Goal: Transaction & Acquisition: Download file/media

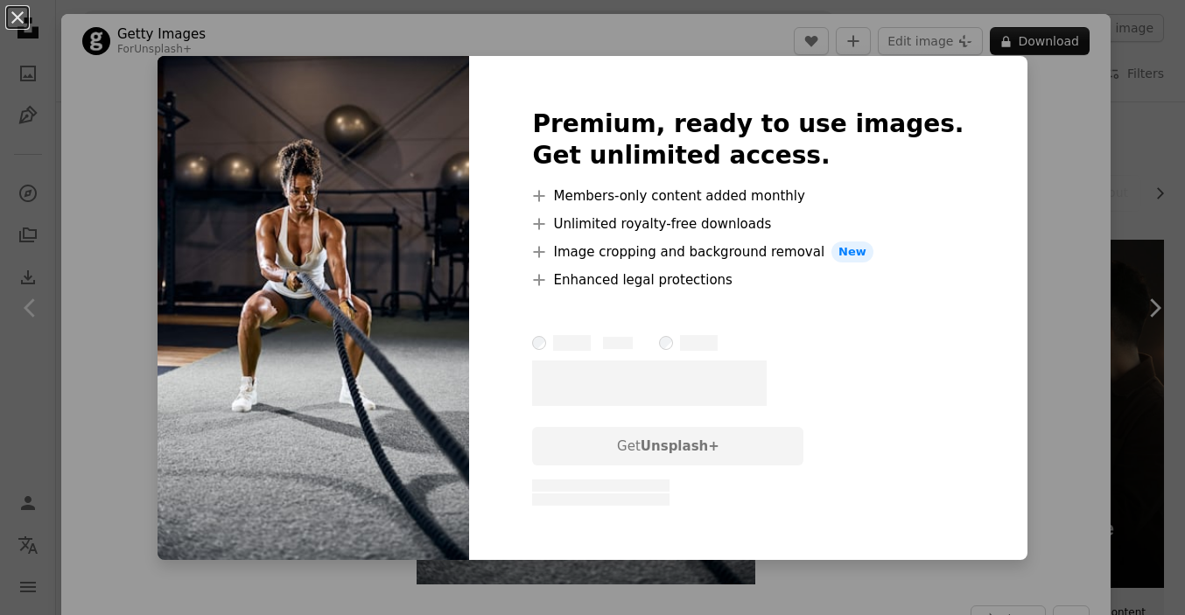
scroll to position [1932, 0]
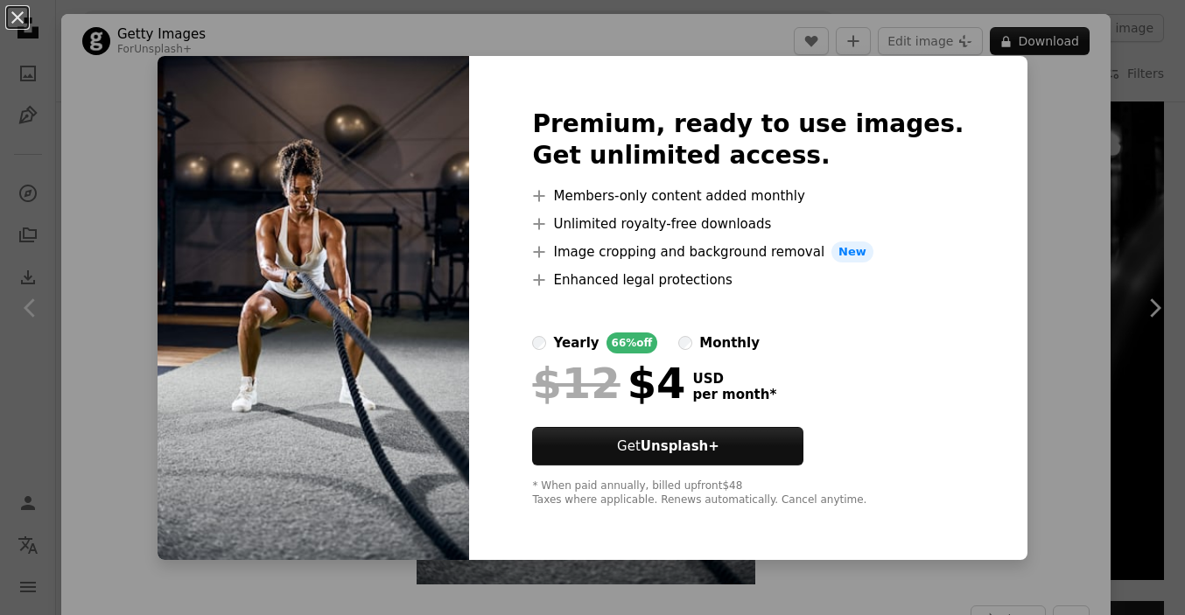
click at [1026, 146] on div "An X shape Premium, ready to use images. Get unlimited access. A plus sign Memb…" at bounding box center [592, 307] width 1185 height 615
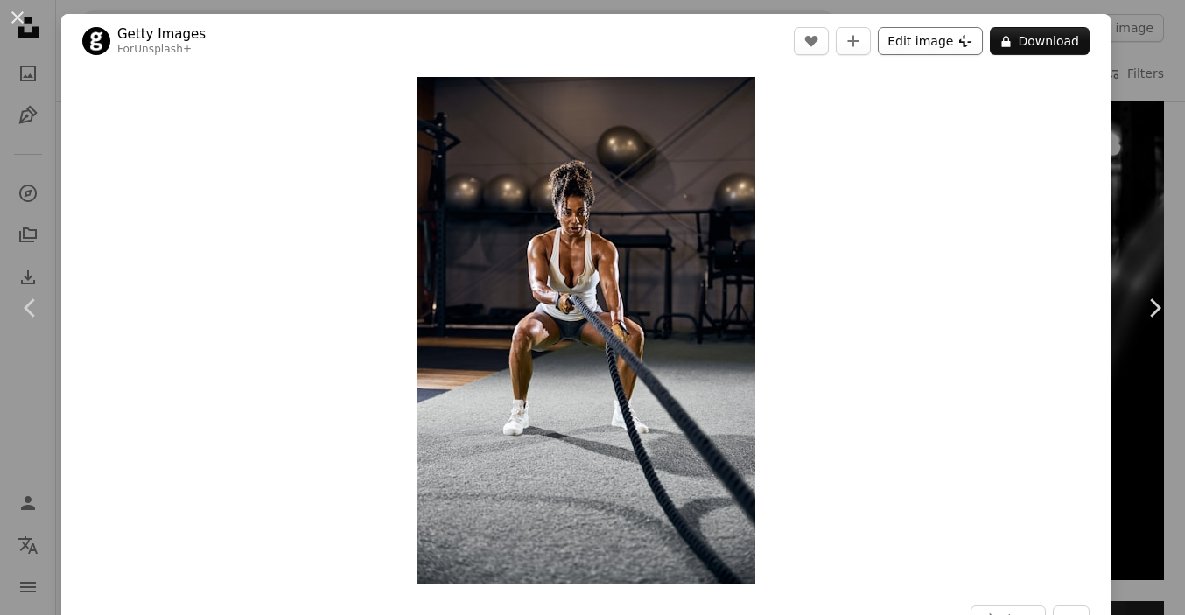
click at [974, 36] on button "Edit image Plus sign for Unsplash+" at bounding box center [930, 41] width 105 height 28
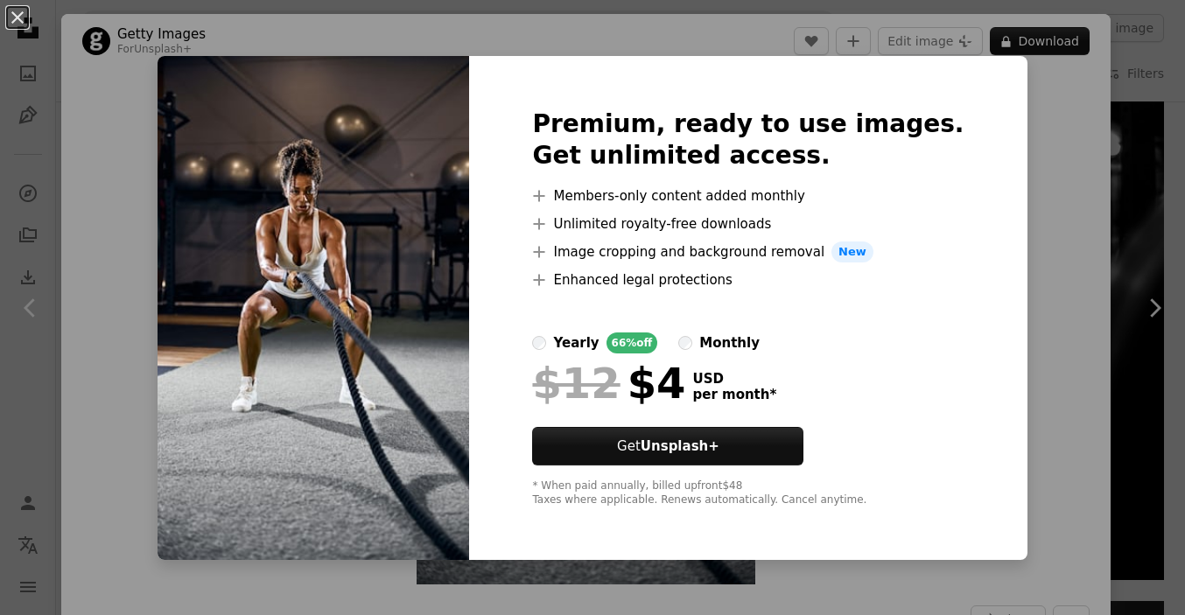
click at [1042, 182] on div "An X shape Premium, ready to use images. Get unlimited access. A plus sign Memb…" at bounding box center [592, 307] width 1185 height 615
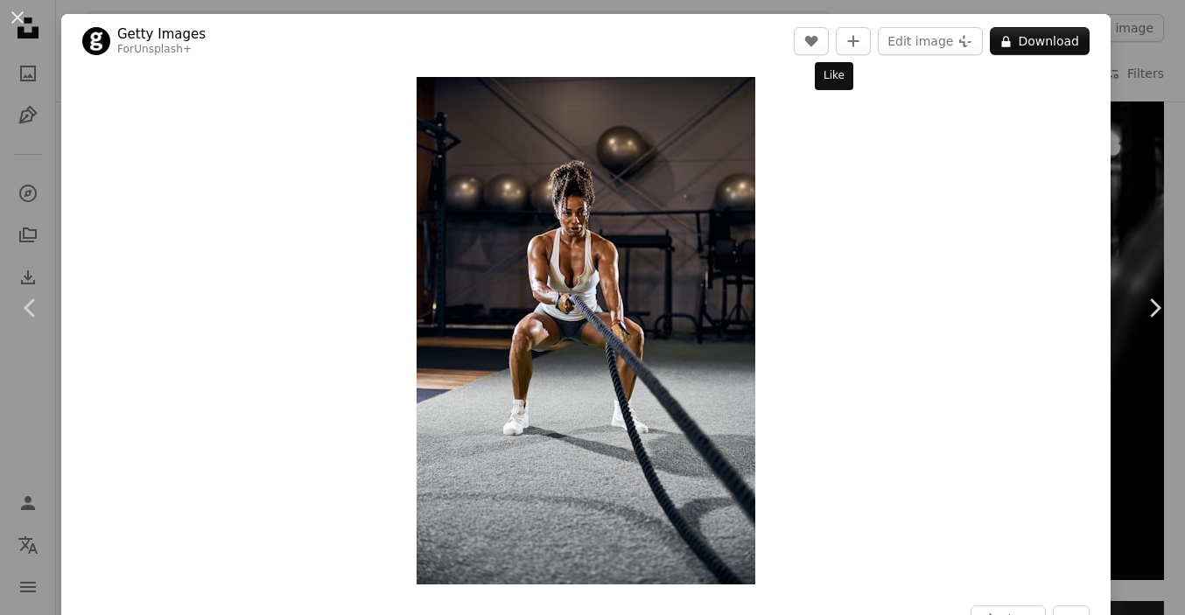
click at [832, 71] on div "Like" at bounding box center [834, 76] width 39 height 28
click at [832, 80] on div "Like" at bounding box center [834, 76] width 39 height 28
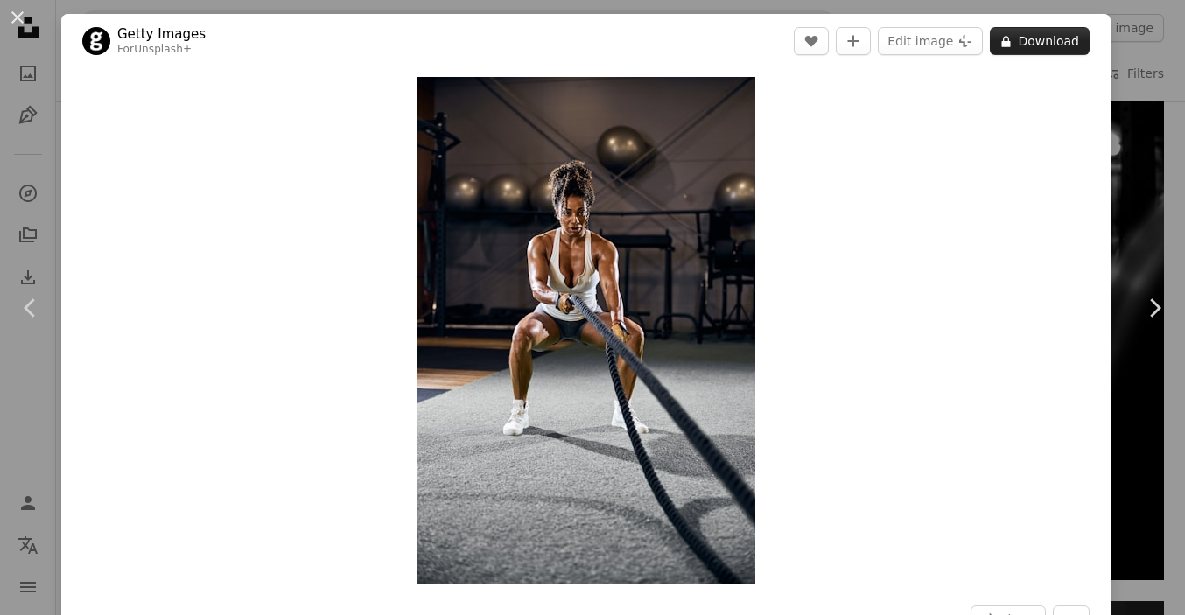
click at [1070, 37] on button "A lock Download" at bounding box center [1040, 41] width 100 height 28
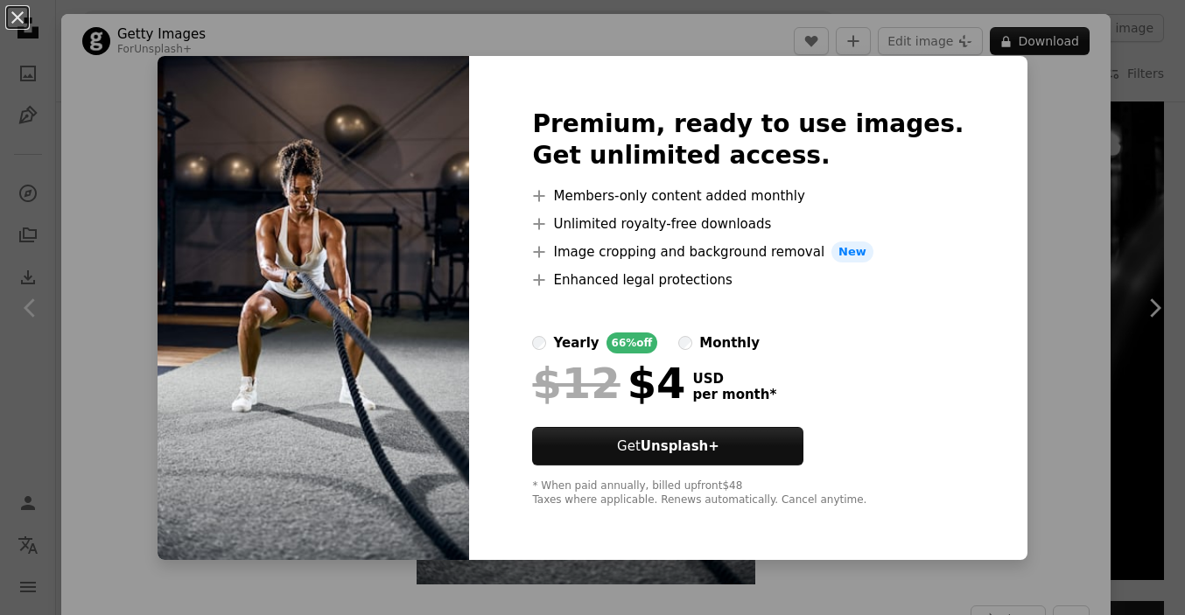
click at [469, 106] on img at bounding box center [314, 308] width 312 height 504
click at [393, 87] on img at bounding box center [314, 308] width 312 height 504
click at [1108, 131] on div "An X shape Premium, ready to use images. Get unlimited access. A plus sign Memb…" at bounding box center [592, 307] width 1185 height 615
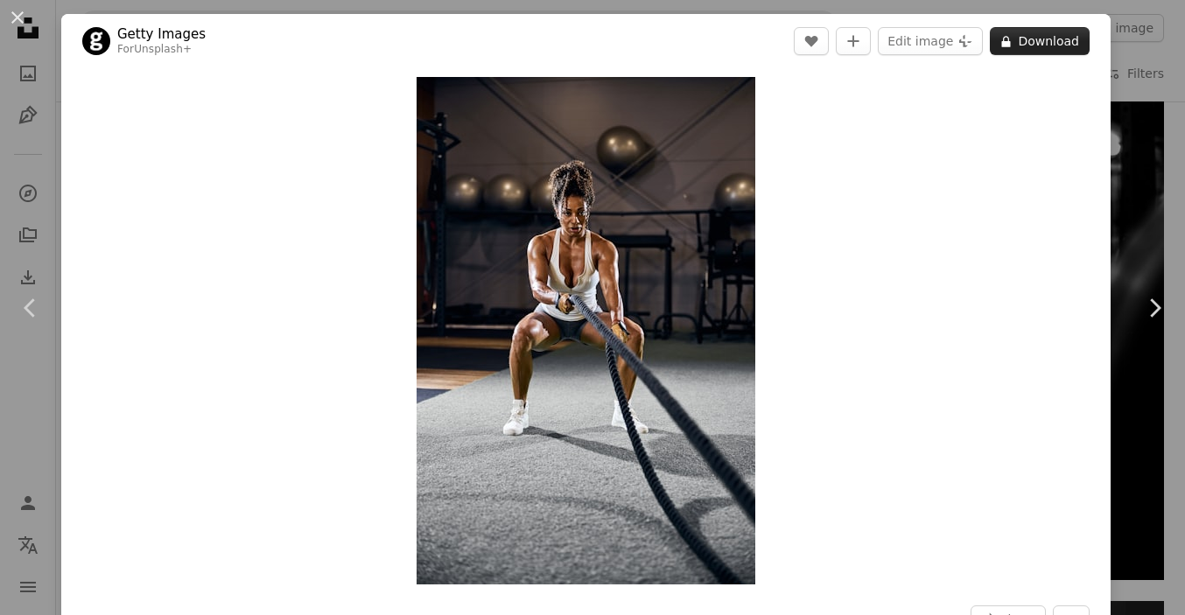
click at [1071, 37] on button "A lock Download" at bounding box center [1040, 41] width 100 height 28
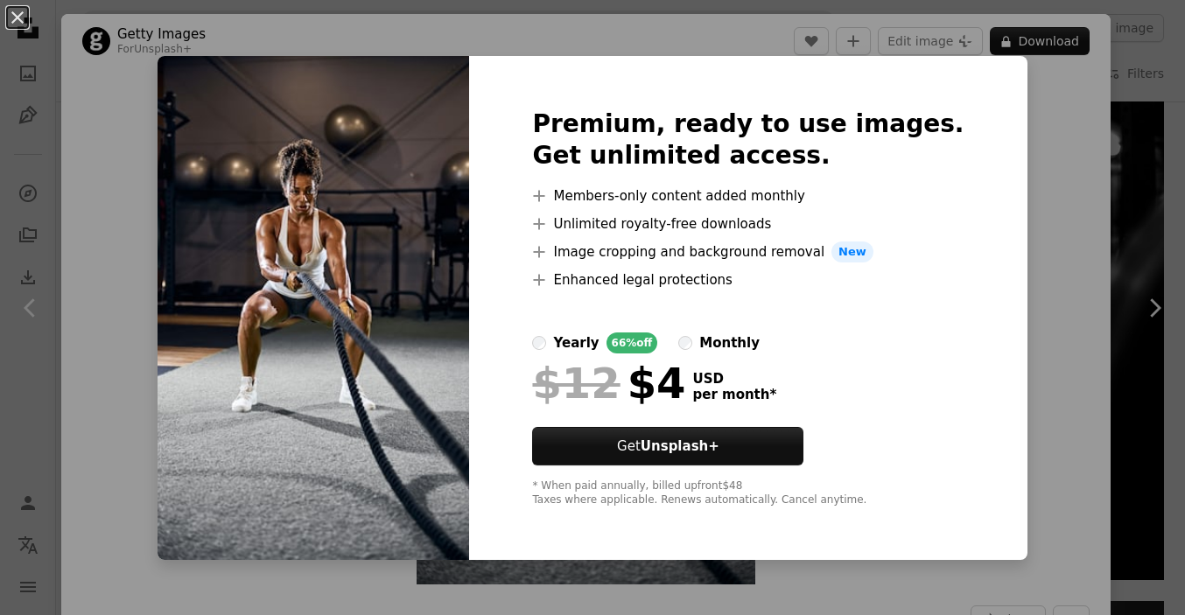
click at [466, 221] on img at bounding box center [314, 308] width 312 height 504
click at [1040, 179] on div "An X shape Premium, ready to use images. Get unlimited access. A plus sign Memb…" at bounding box center [592, 307] width 1185 height 615
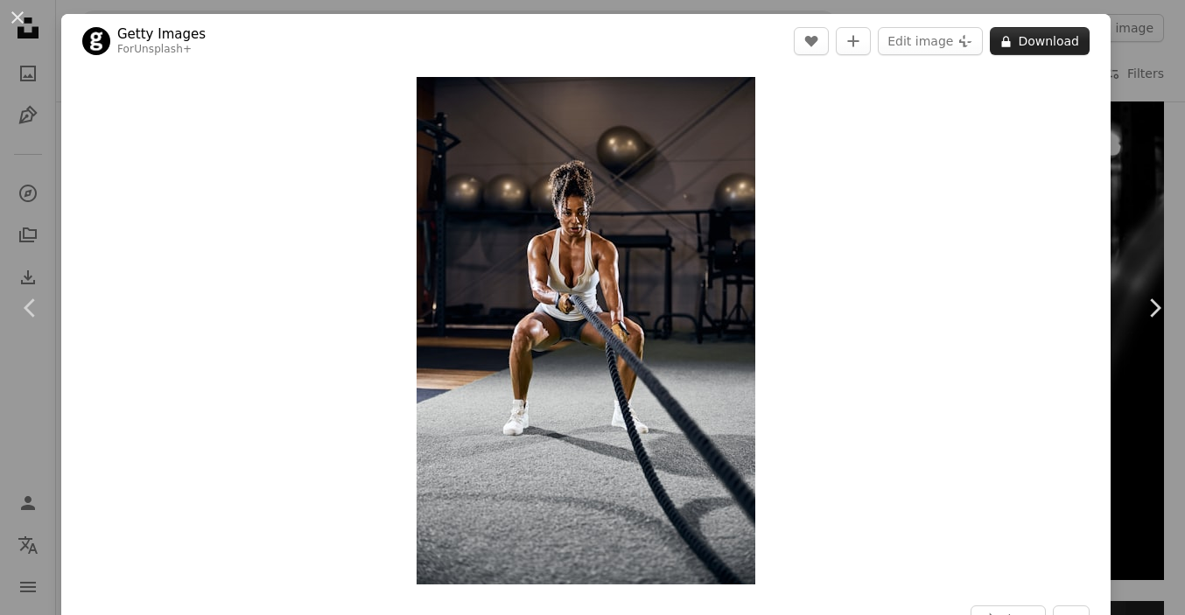
click at [1088, 43] on button "A lock Download" at bounding box center [1040, 41] width 100 height 28
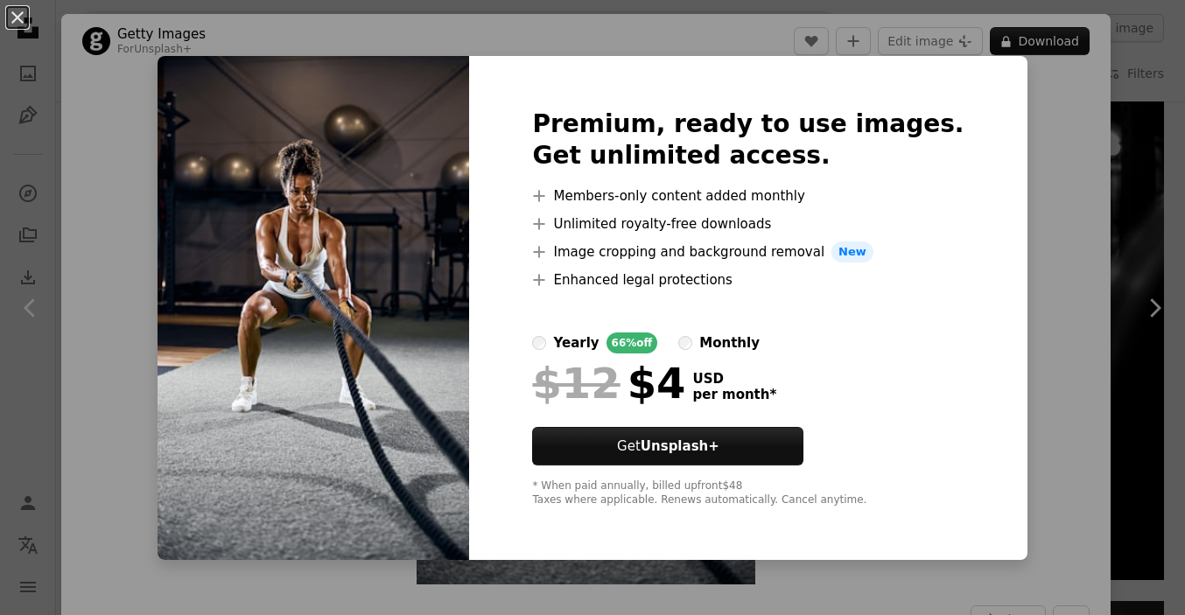
click at [1077, 190] on div "An X shape Premium, ready to use images. Get unlimited access. A plus sign Memb…" at bounding box center [592, 307] width 1185 height 615
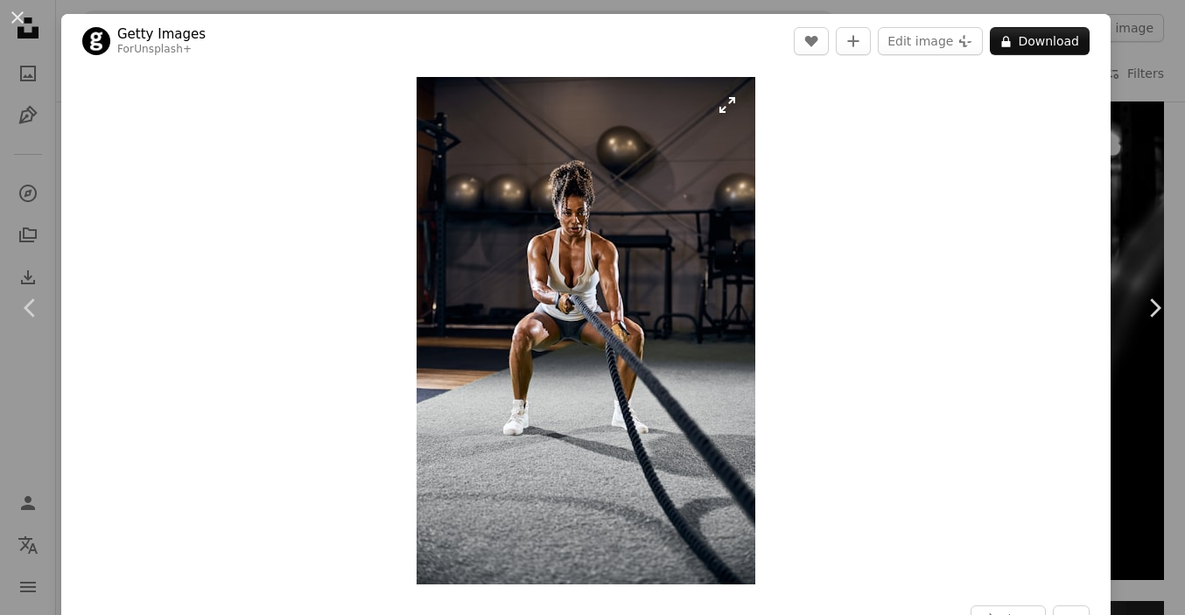
click at [583, 230] on img "Zoom in on this image" at bounding box center [586, 331] width 339 height 508
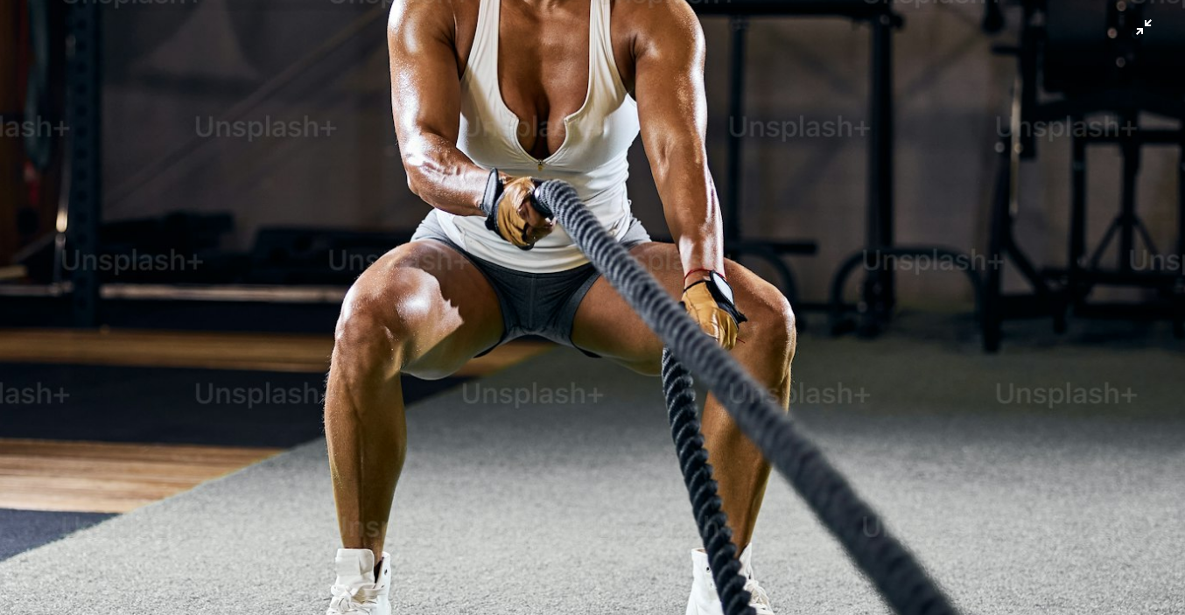
scroll to position [584, 0]
click at [611, 358] on img "Zoom out on this image" at bounding box center [592, 305] width 1187 height 1781
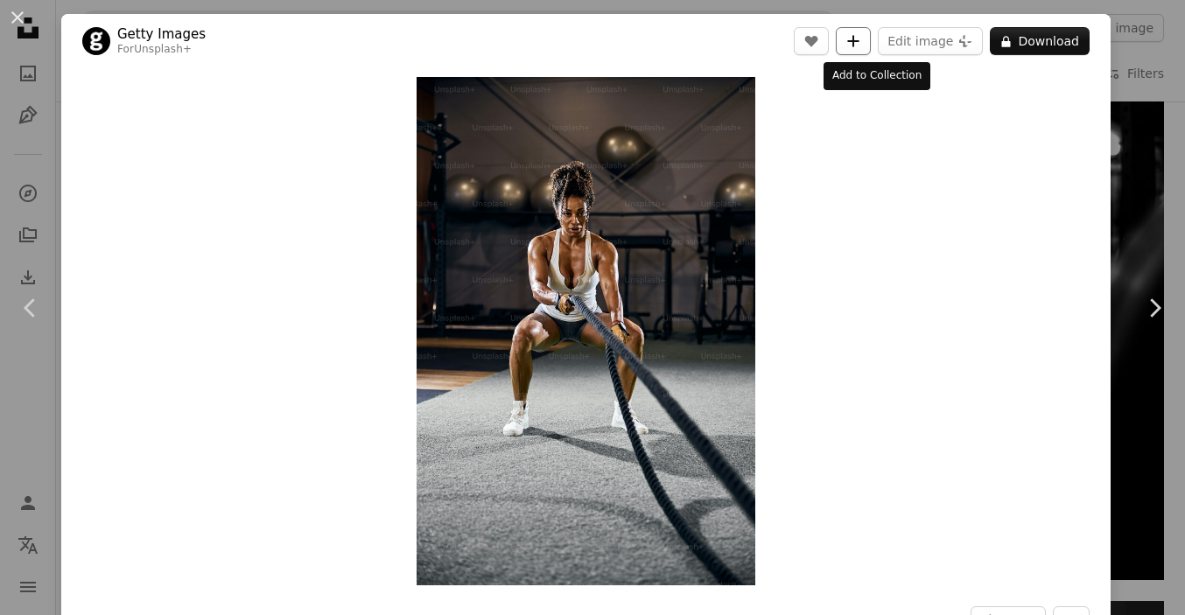
click at [860, 37] on icon "A plus sign" at bounding box center [853, 41] width 14 height 14
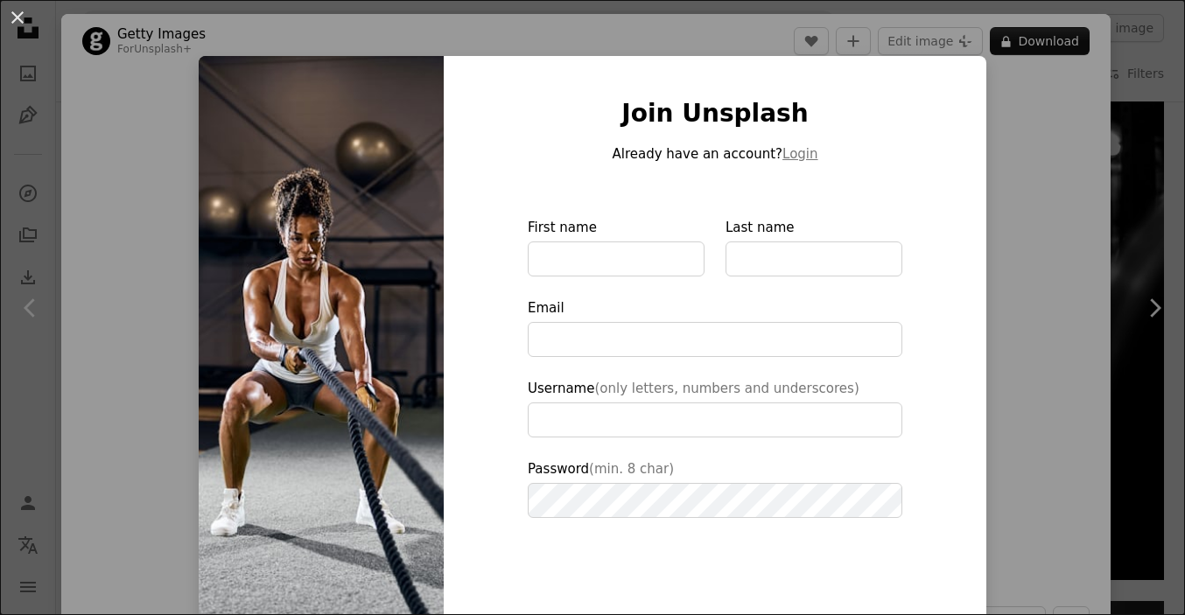
click at [388, 263] on img at bounding box center [321, 396] width 245 height 680
click at [1106, 123] on div "An X shape Join Unsplash Already have an account? Login First name Last name Em…" at bounding box center [592, 307] width 1185 height 615
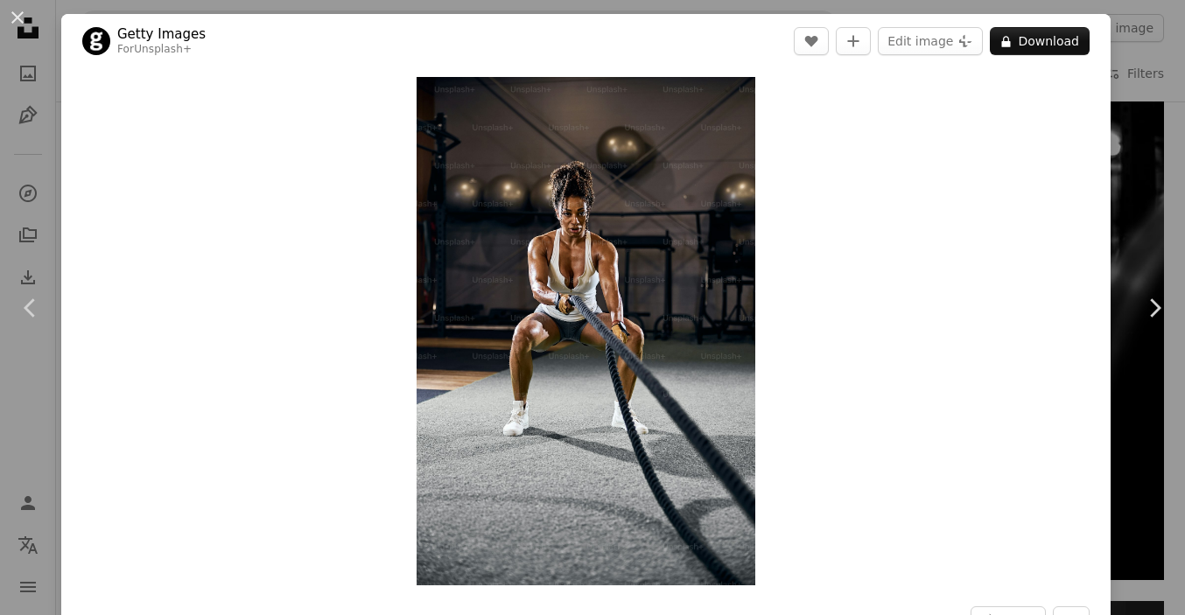
click at [1106, 123] on div "Zoom in" at bounding box center [586, 331] width 1050 height 526
click at [603, 284] on img "Zoom in on this image" at bounding box center [586, 331] width 339 height 509
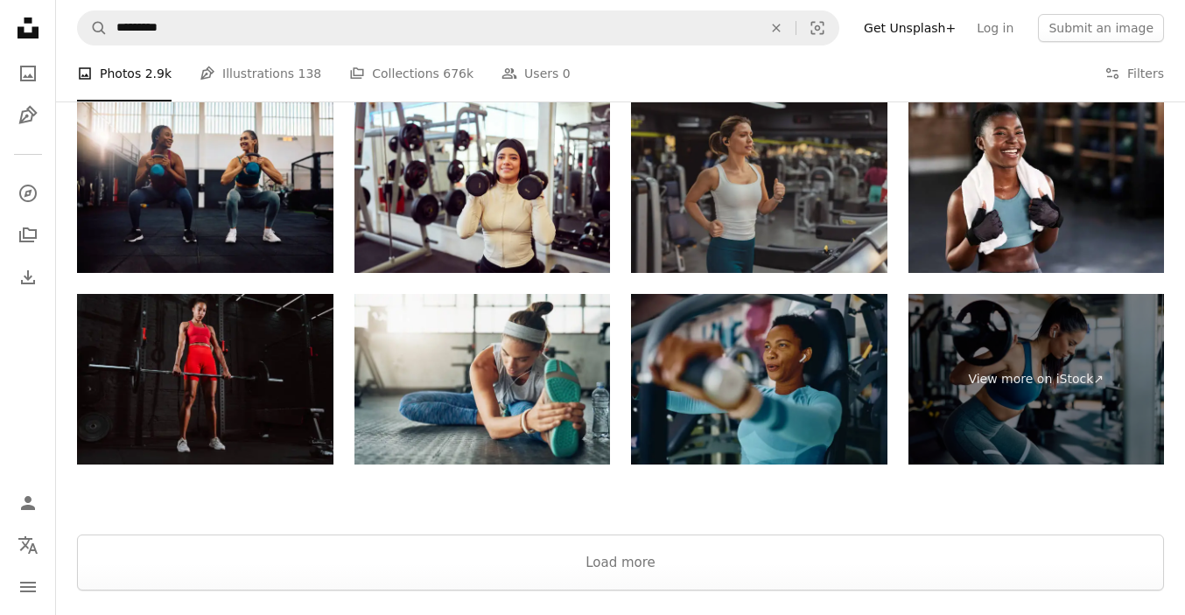
scroll to position [3076, 0]
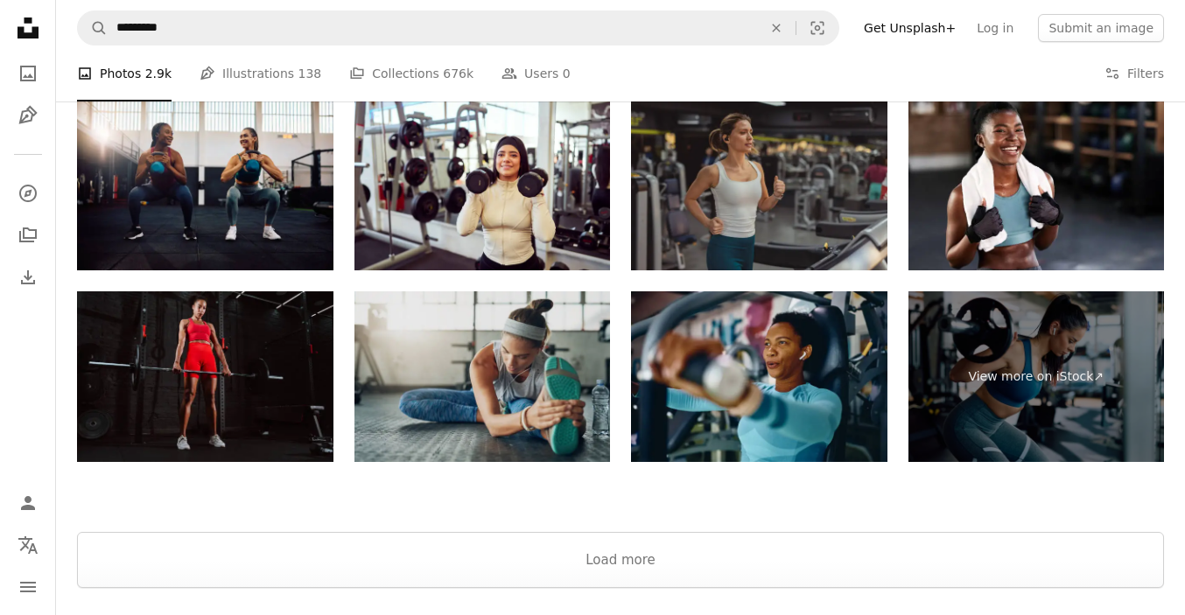
click at [523, 349] on img at bounding box center [483, 376] width 256 height 171
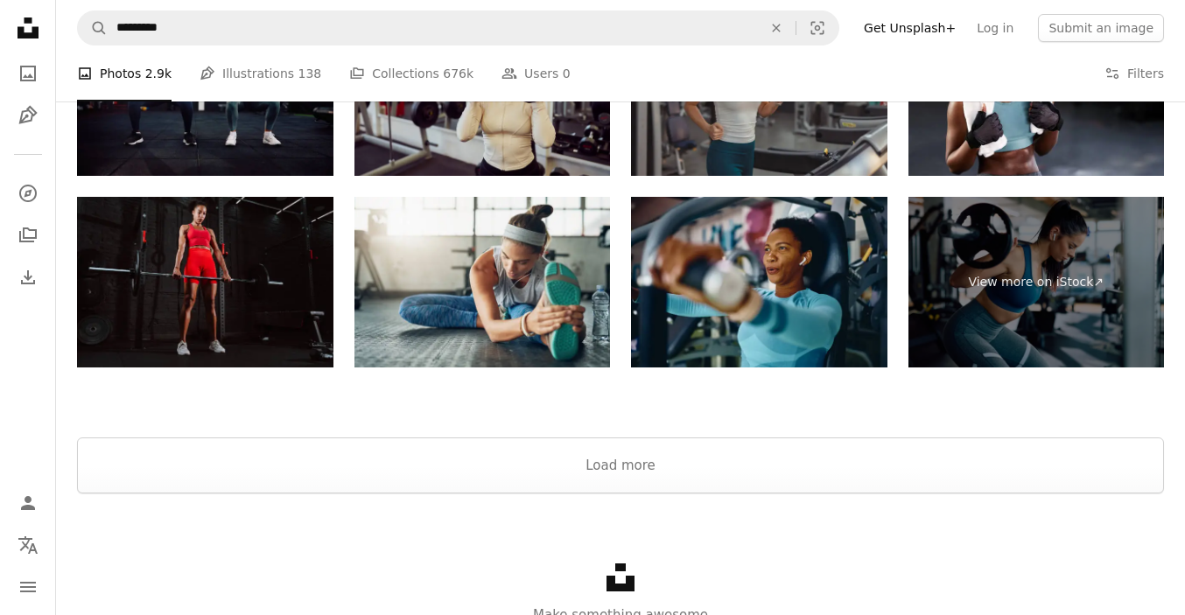
scroll to position [3250, 0]
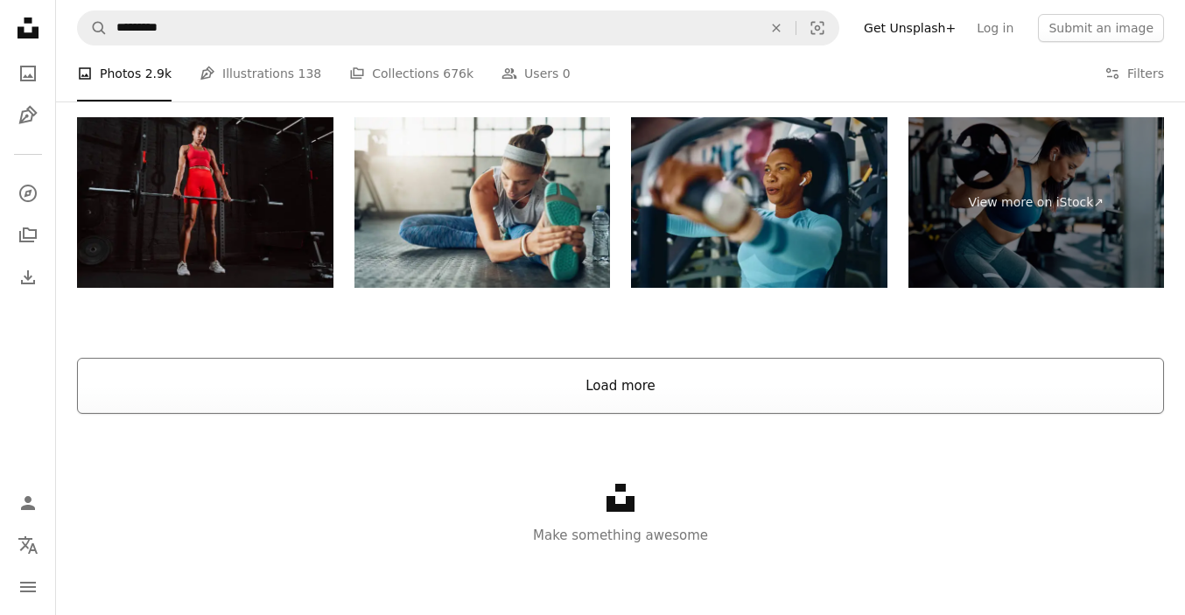
click at [621, 389] on button "Load more" at bounding box center [620, 386] width 1087 height 56
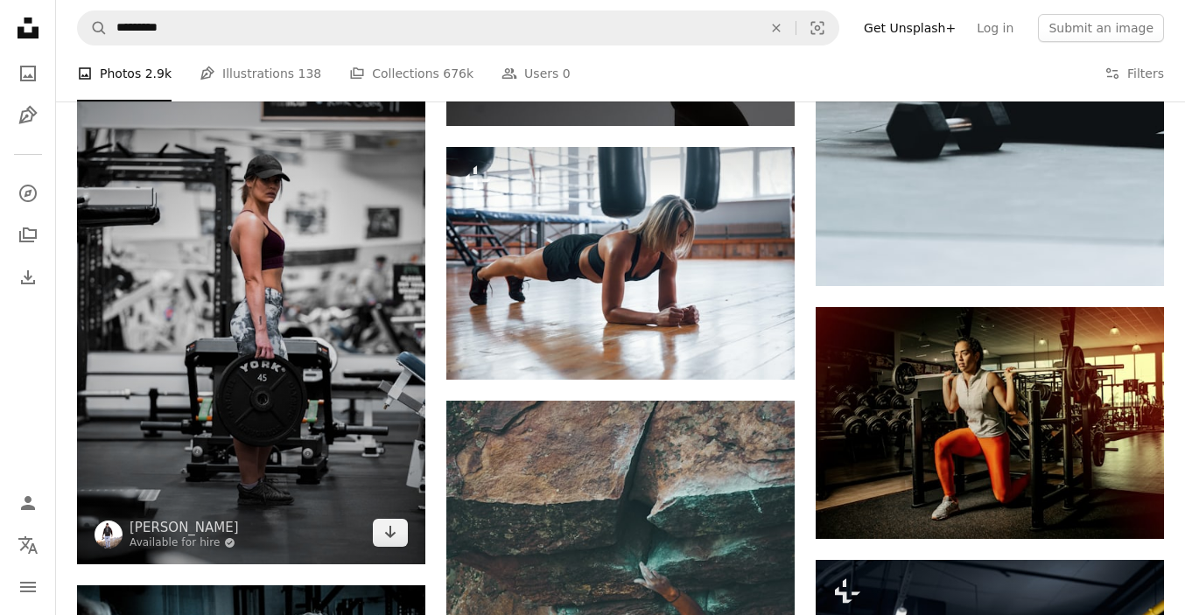
scroll to position [4009, 0]
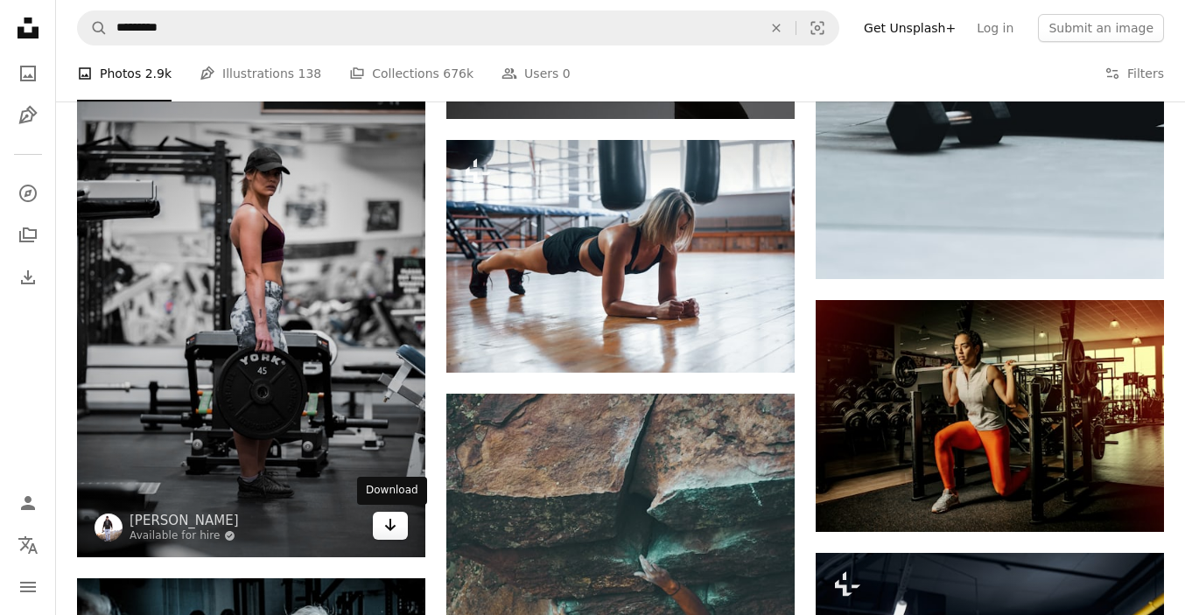
click at [393, 523] on icon "Arrow pointing down" at bounding box center [390, 525] width 14 height 21
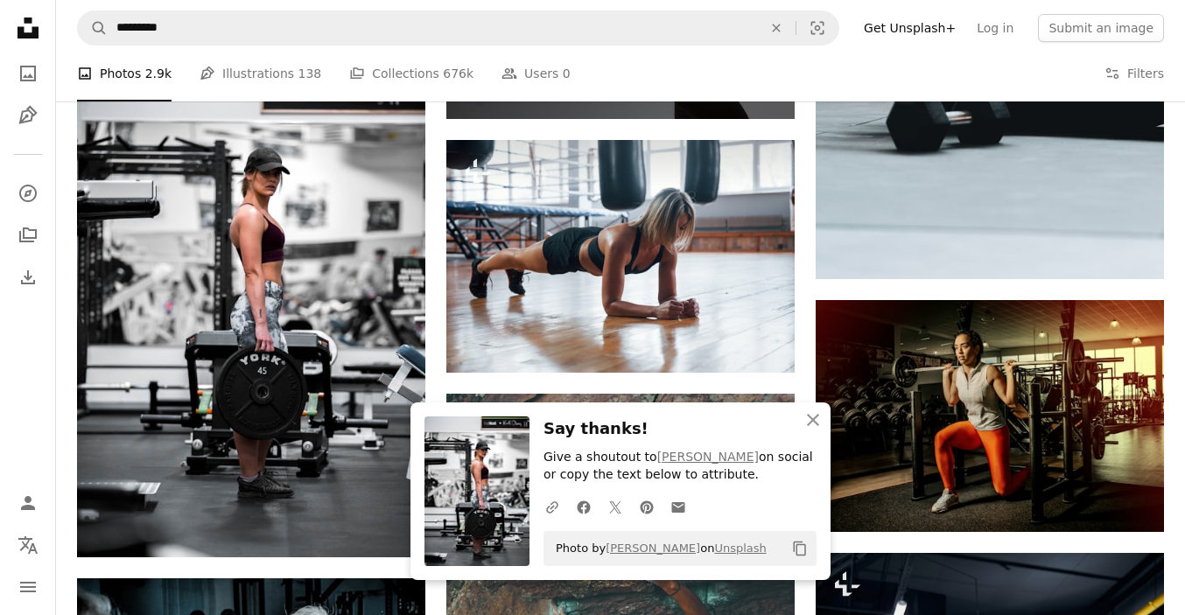
click at [604, 422] on h3 "Say thanks!" at bounding box center [680, 429] width 273 height 25
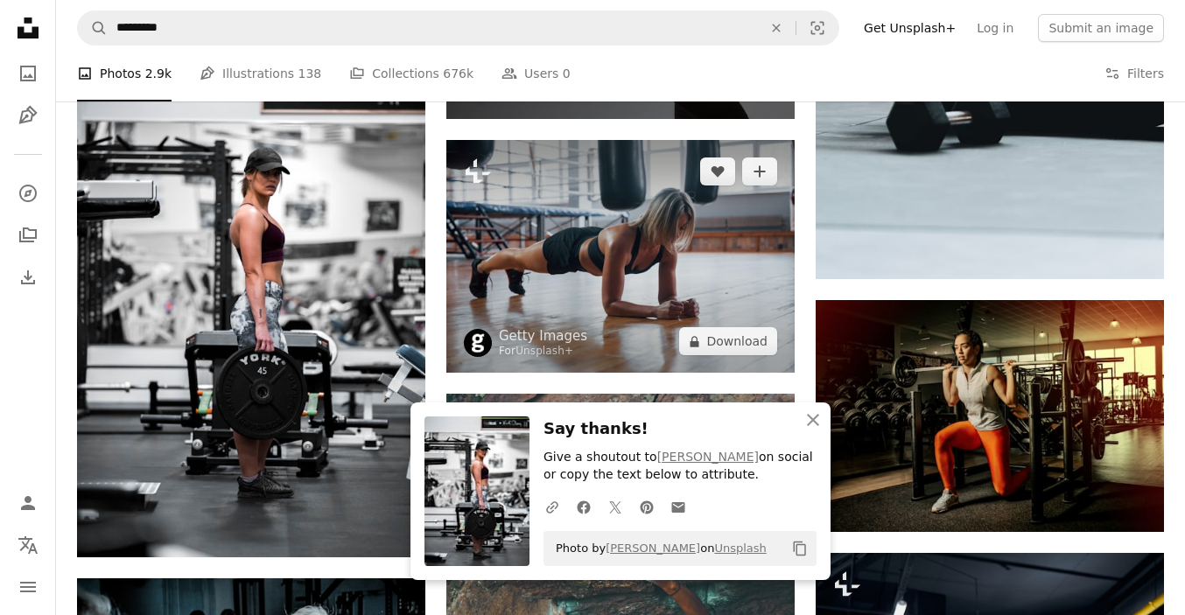
click at [610, 266] on img at bounding box center [620, 256] width 348 height 233
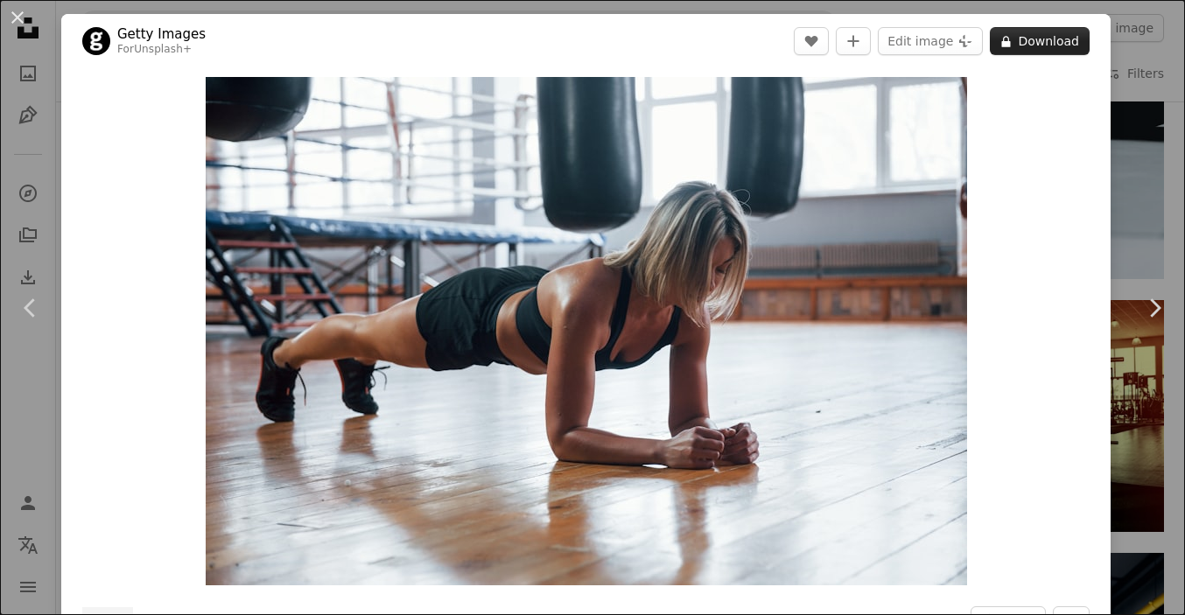
click at [1072, 37] on button "A lock Download" at bounding box center [1040, 41] width 100 height 28
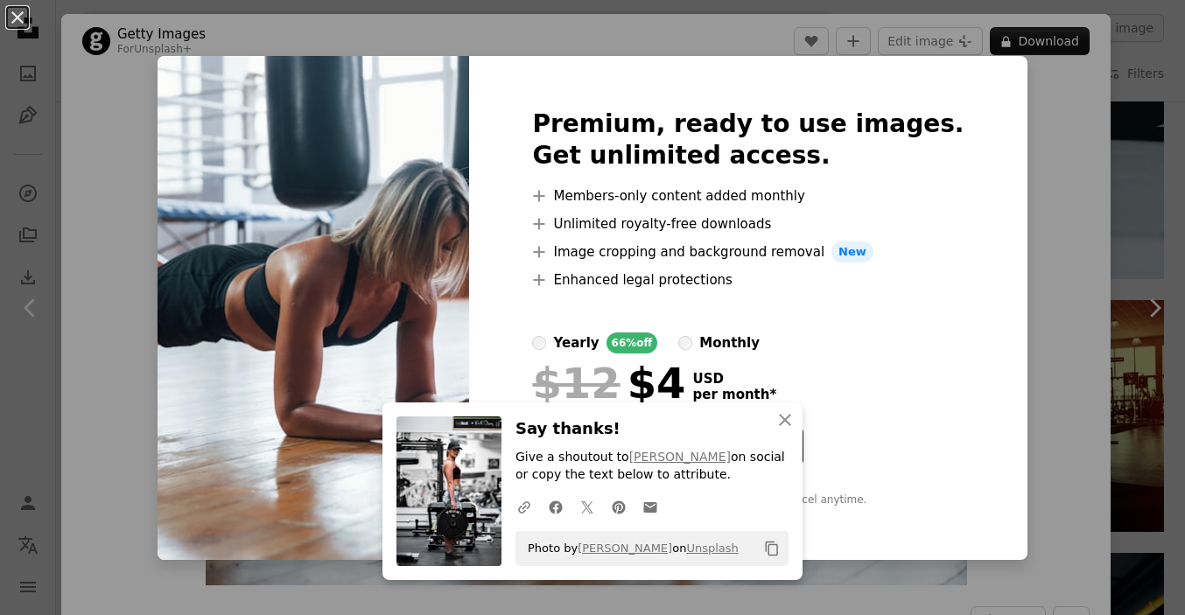
click at [1055, 212] on div "An X shape Premium, ready to use images. Get unlimited access. A plus sign Memb…" at bounding box center [592, 307] width 1185 height 615
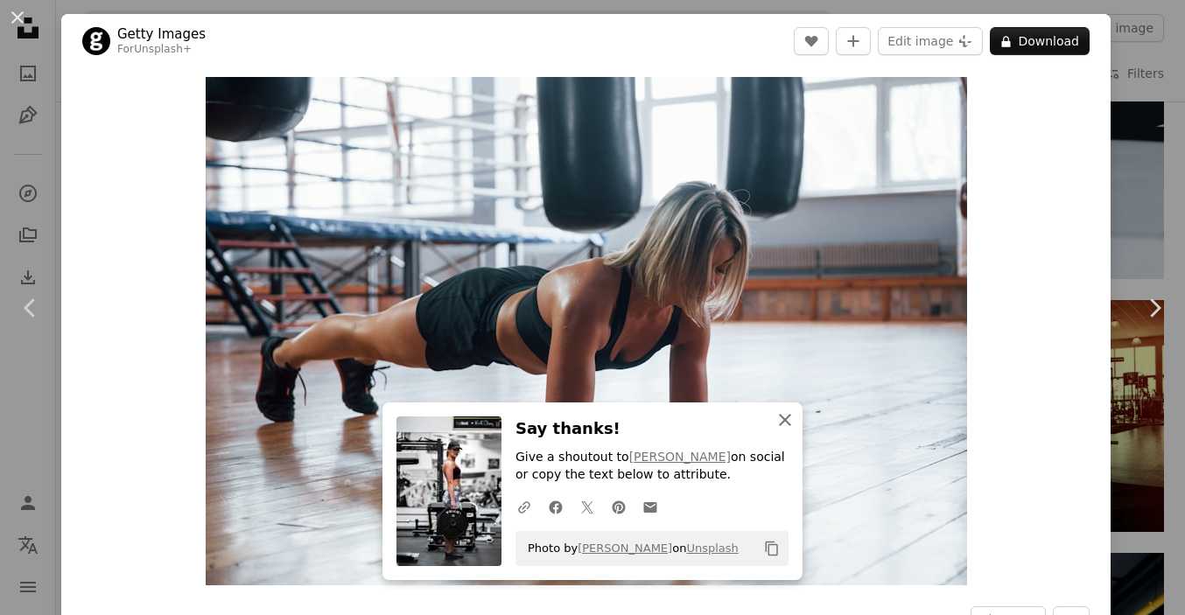
click at [783, 417] on icon "An X shape" at bounding box center [785, 420] width 21 height 21
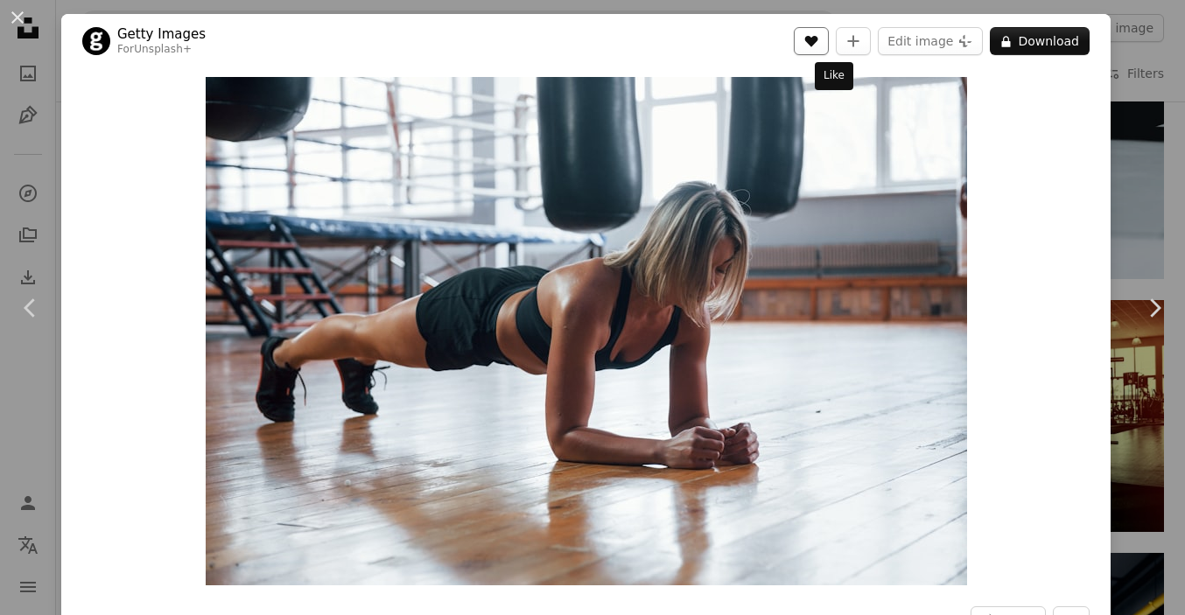
click at [818, 34] on icon "A heart" at bounding box center [811, 41] width 14 height 14
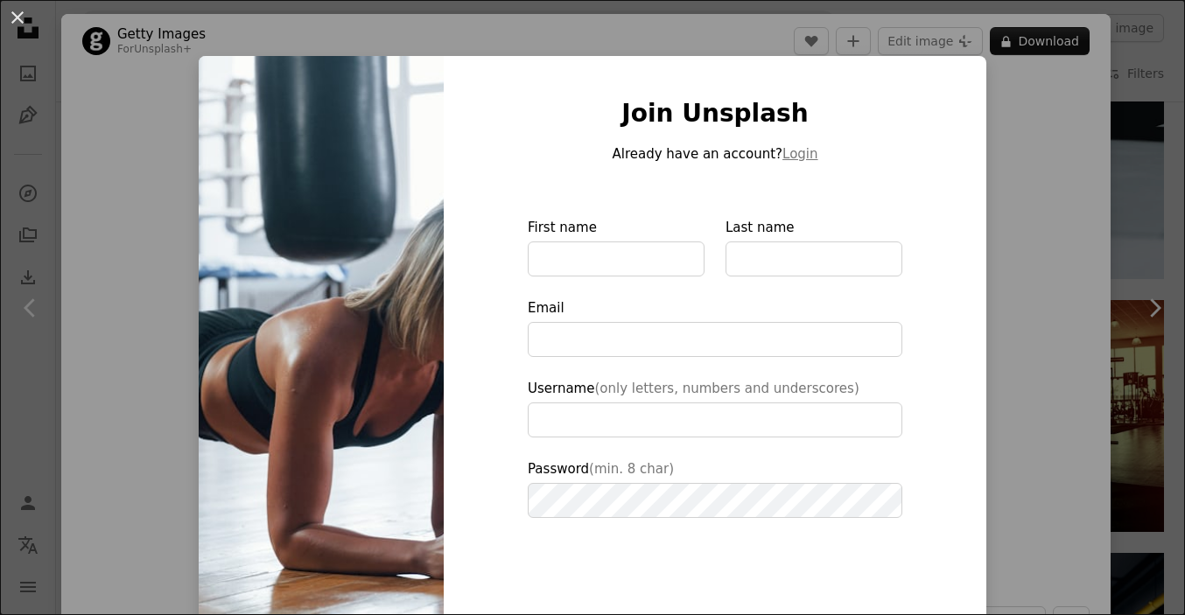
click at [834, 33] on div "An X shape Join Unsplash Already have an account? Login First name Last name Em…" at bounding box center [592, 307] width 1185 height 615
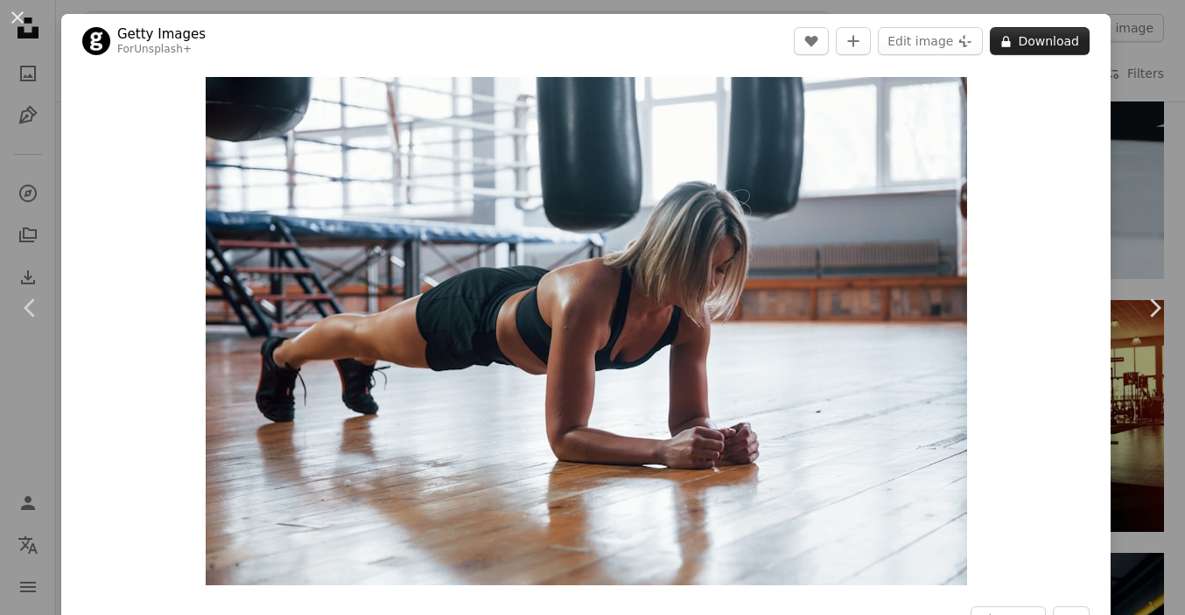
click at [1050, 37] on button "A lock Download" at bounding box center [1040, 41] width 100 height 28
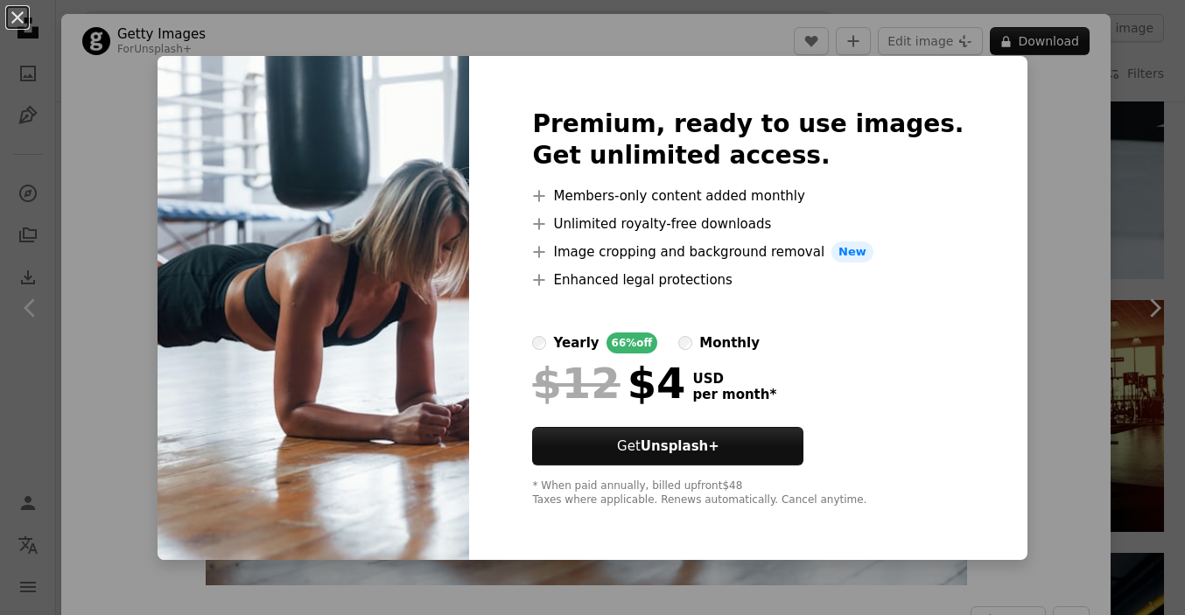
click at [424, 106] on img at bounding box center [314, 308] width 312 height 504
click at [1064, 197] on div "An X shape Premium, ready to use images. Get unlimited access. A plus sign Memb…" at bounding box center [592, 307] width 1185 height 615
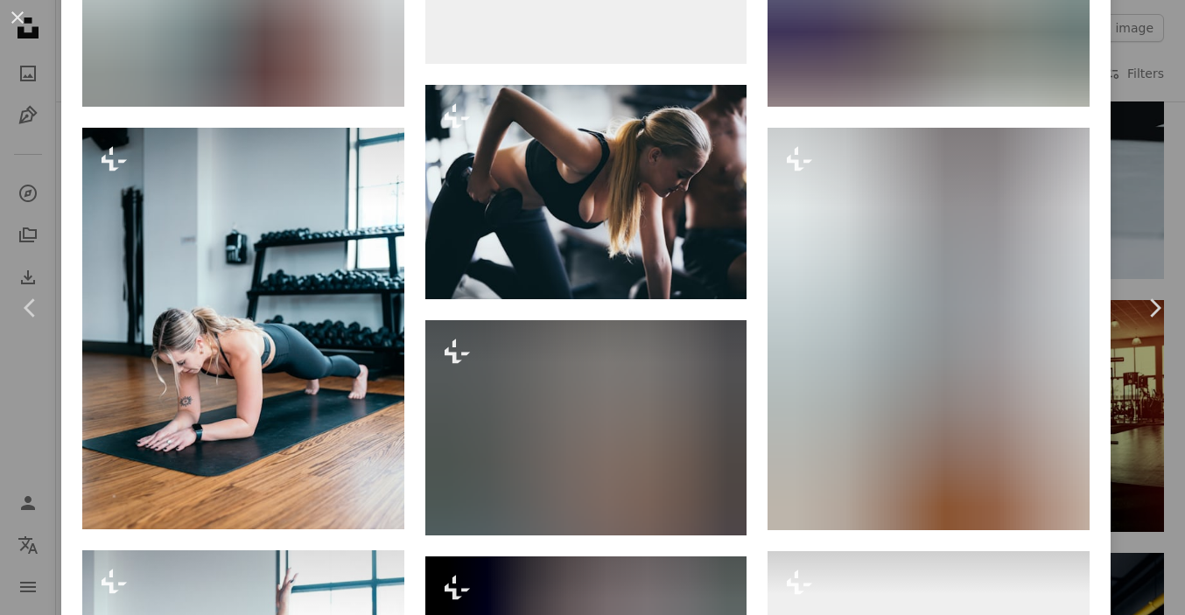
scroll to position [1492, 0]
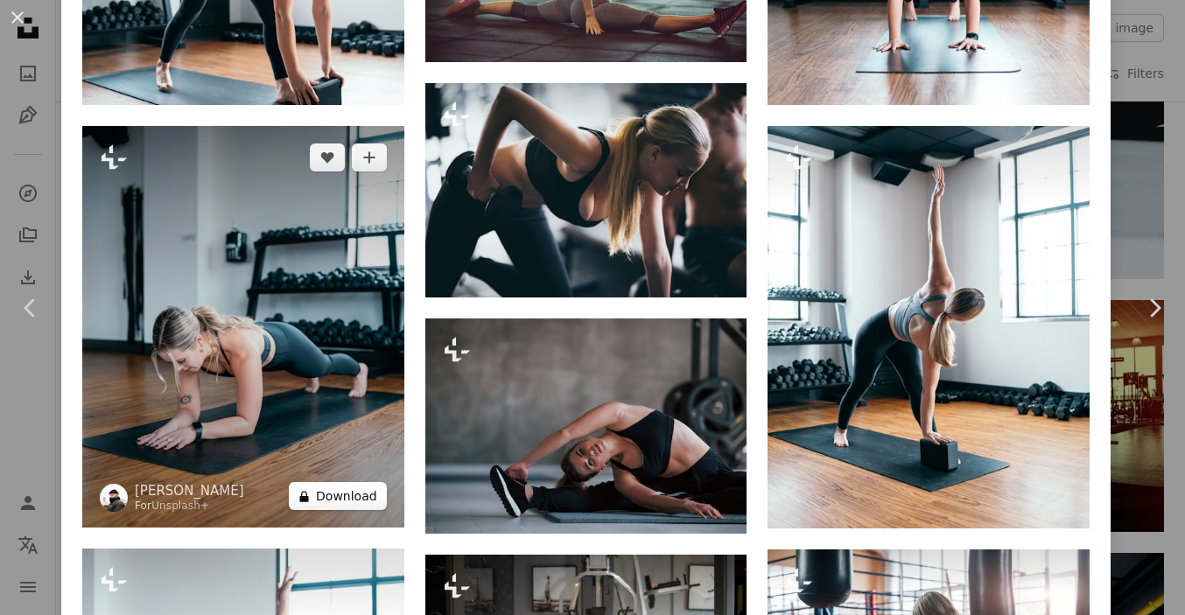
click at [351, 510] on button "A lock Download" at bounding box center [338, 496] width 98 height 28
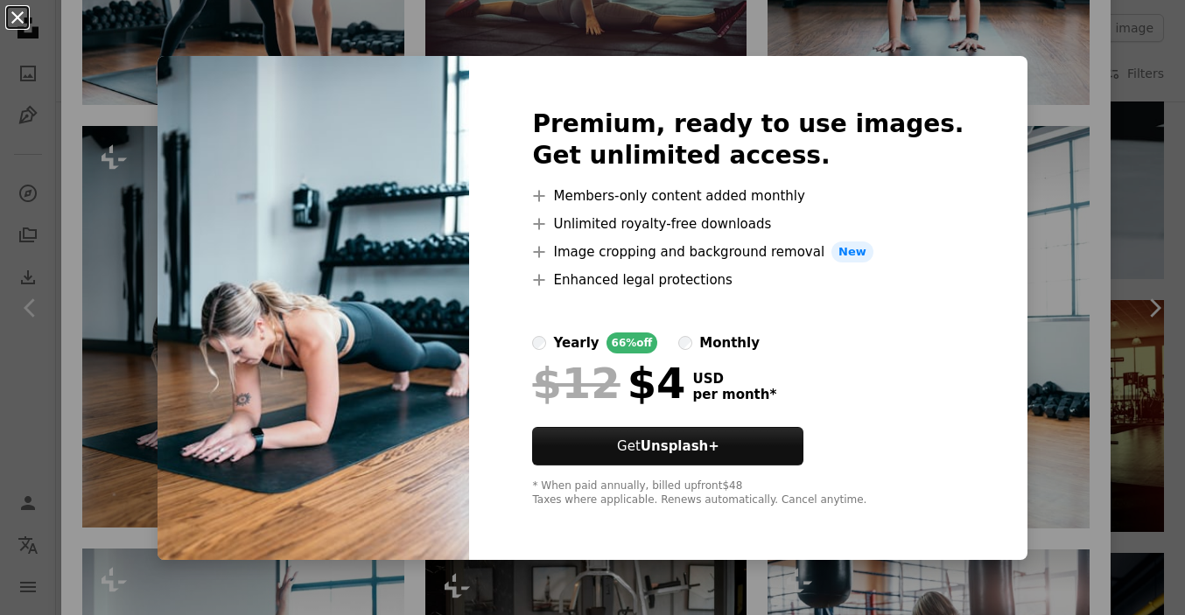
click at [22, 11] on button "An X shape" at bounding box center [17, 17] width 21 height 21
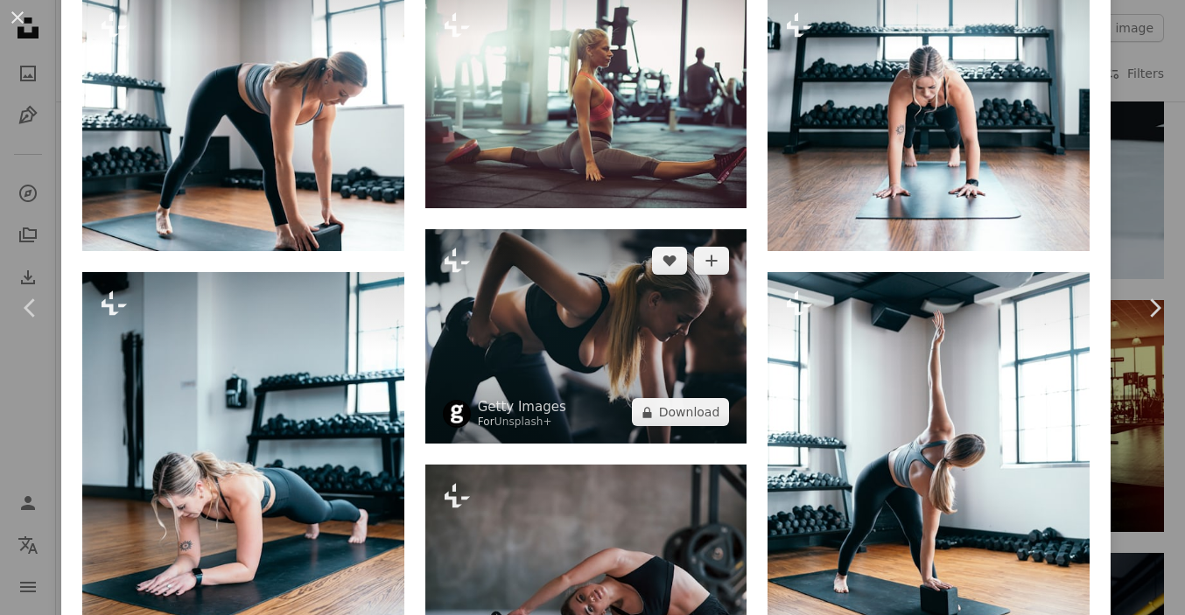
scroll to position [1333, 0]
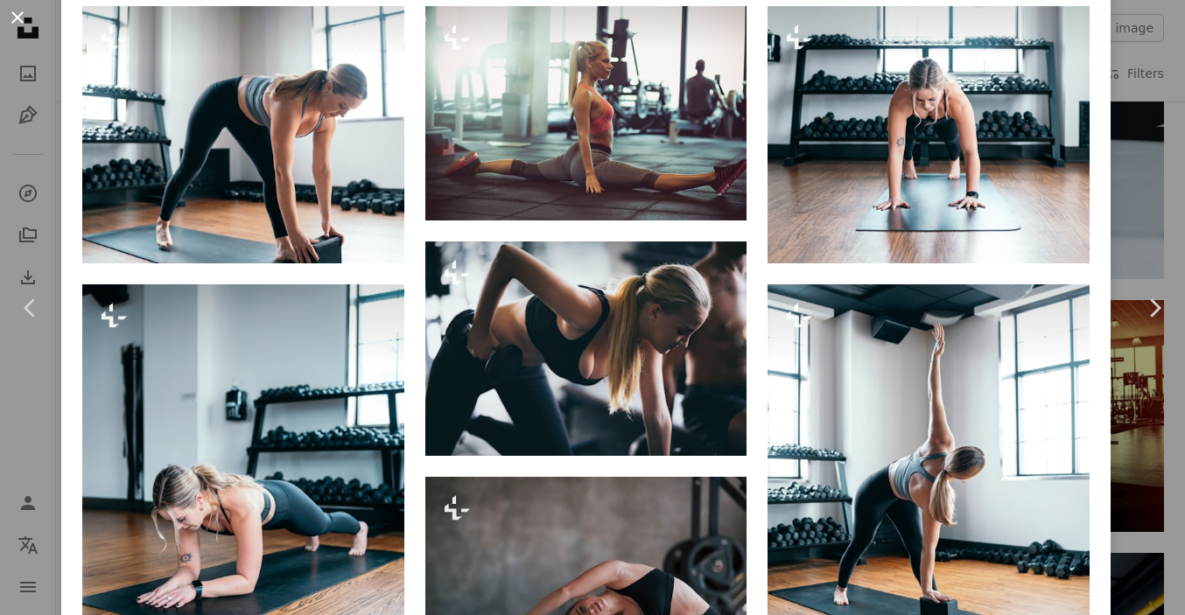
click at [26, 13] on button "An X shape" at bounding box center [17, 17] width 21 height 21
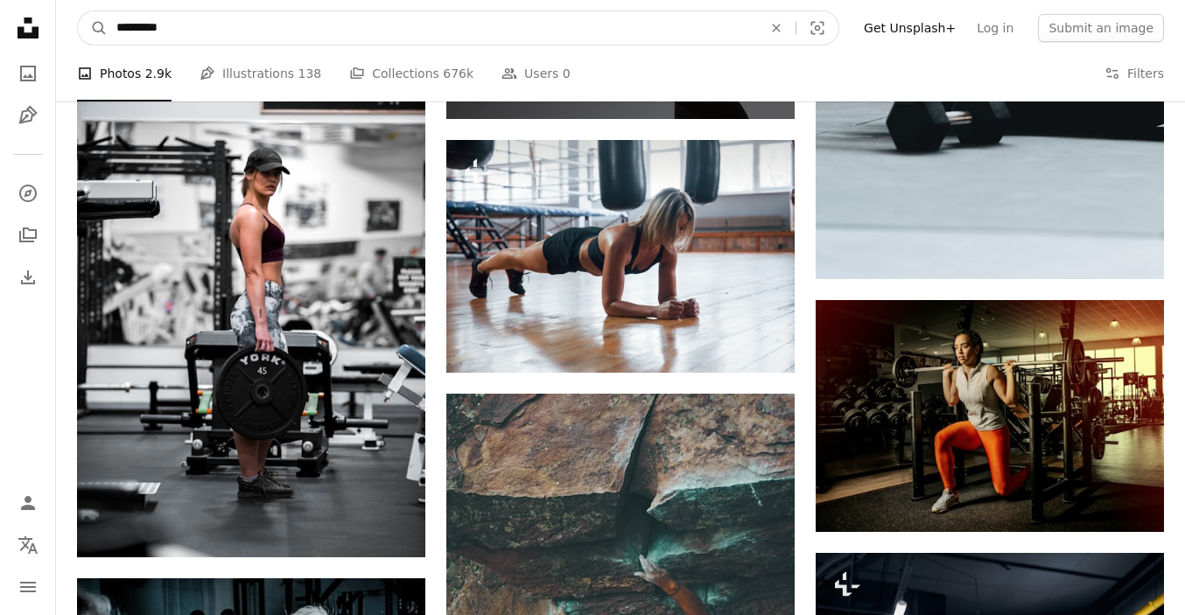
click at [208, 35] on input "*********" at bounding box center [433, 27] width 650 height 33
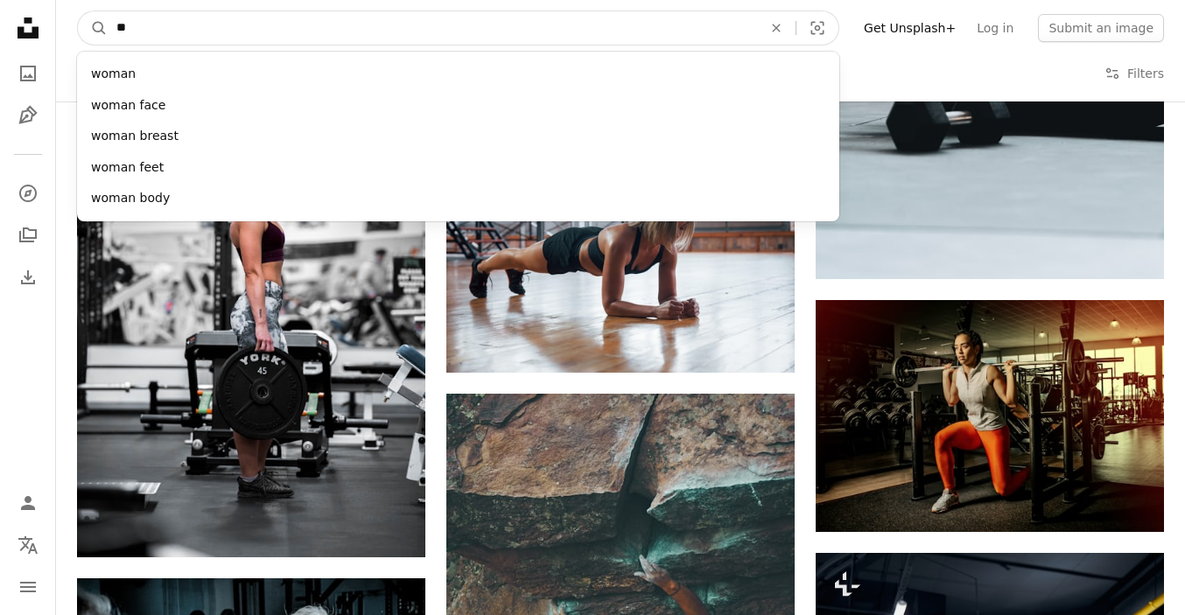
type input "*"
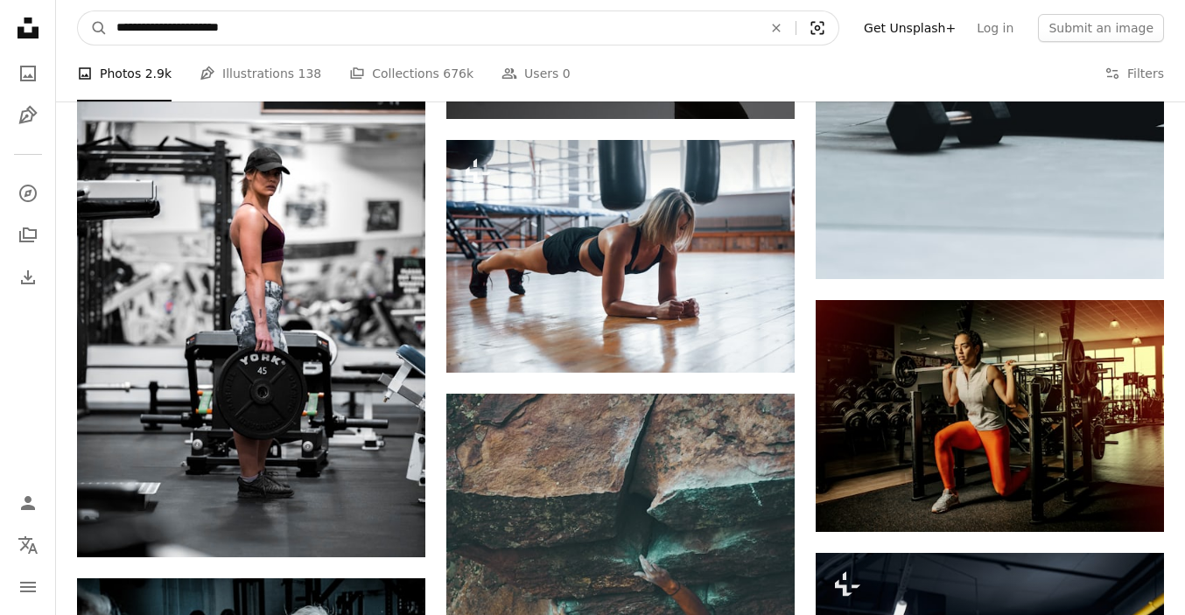
type input "**********"
click at [832, 25] on icon "Visual search" at bounding box center [818, 28] width 42 height 18
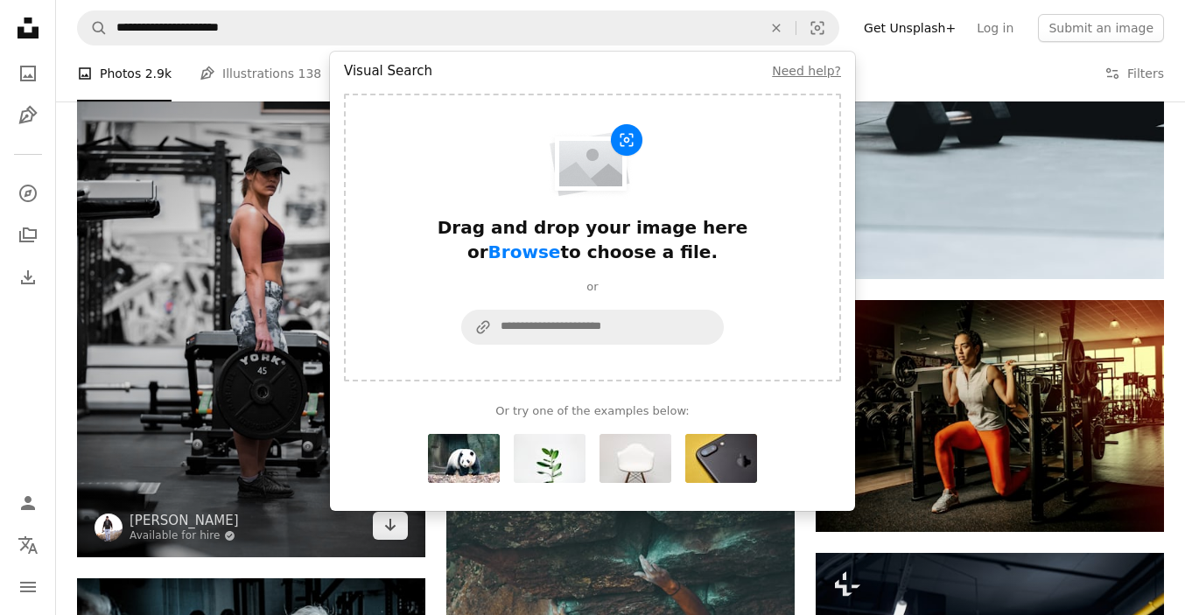
click at [207, 189] on img at bounding box center [251, 296] width 348 height 523
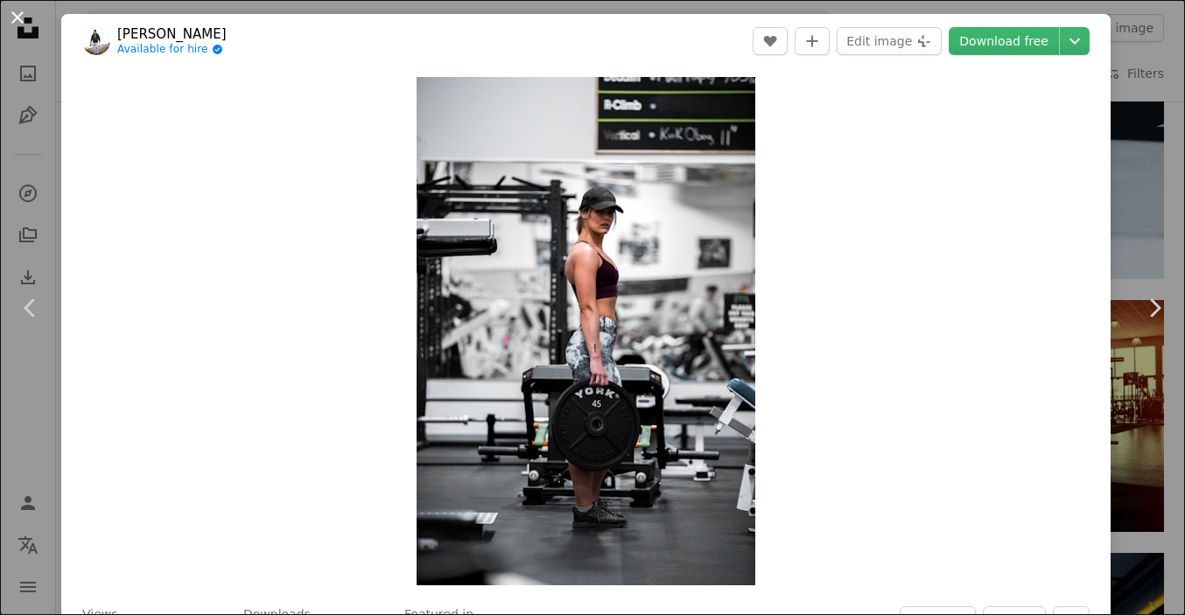
click at [18, 17] on button "An X shape" at bounding box center [17, 17] width 21 height 21
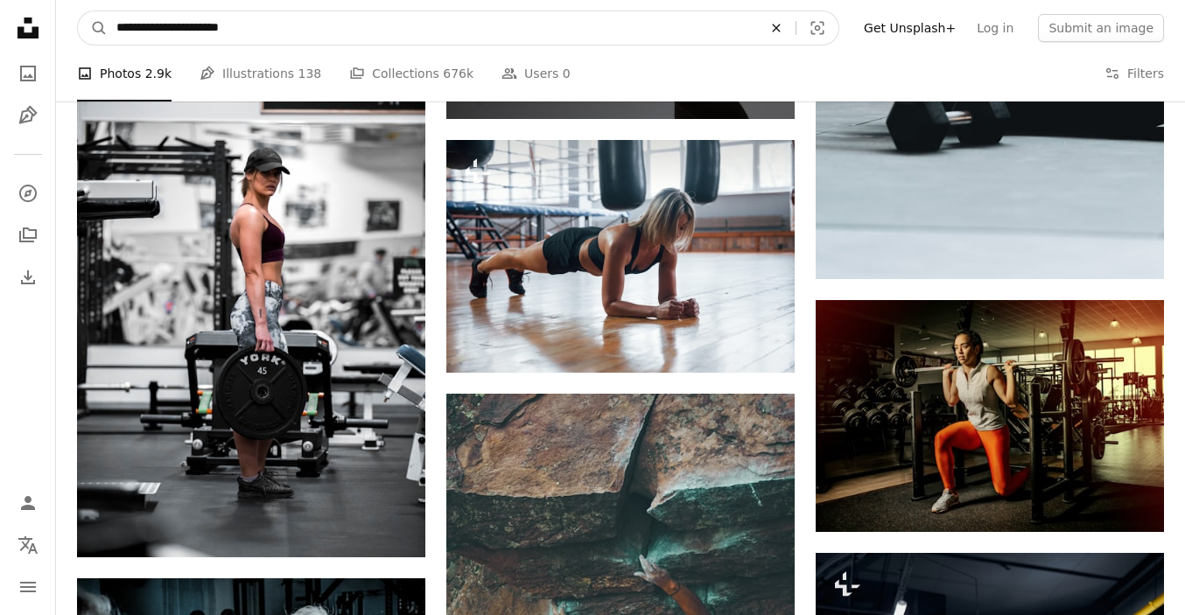
click at [794, 23] on icon "An X shape" at bounding box center [776, 28] width 39 height 14
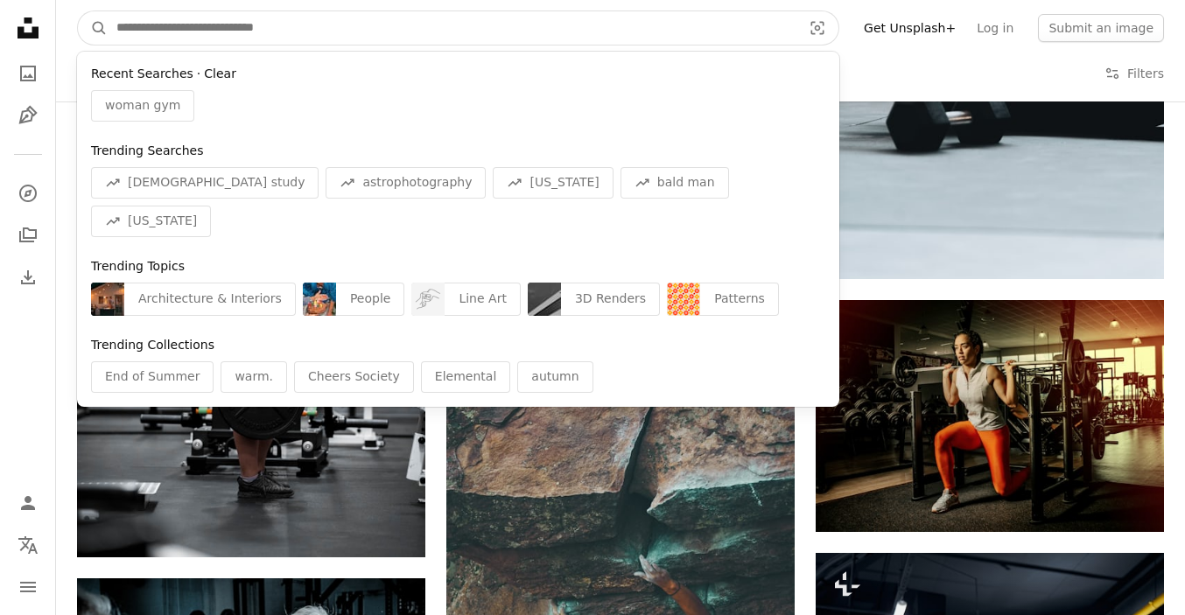
click at [218, 68] on button "Clear" at bounding box center [220, 75] width 32 height 18
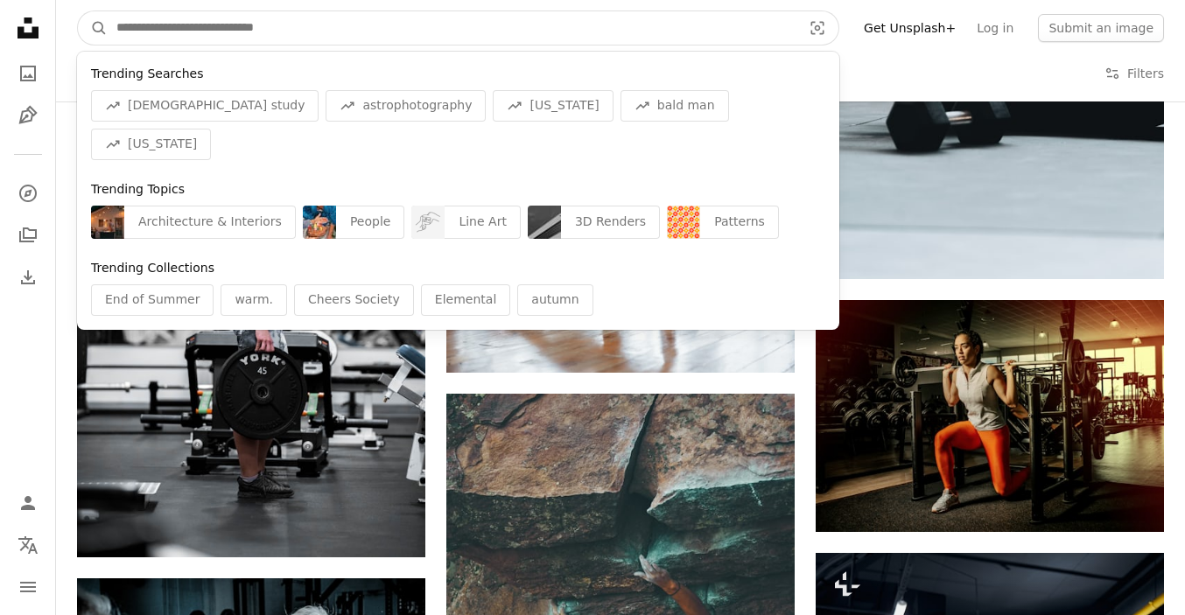
click at [317, 20] on input "Find visuals sitewide" at bounding box center [452, 27] width 689 height 33
click at [132, 26] on input "Find visuals sitewide" at bounding box center [452, 27] width 689 height 33
